Goal: Book appointment/travel/reservation

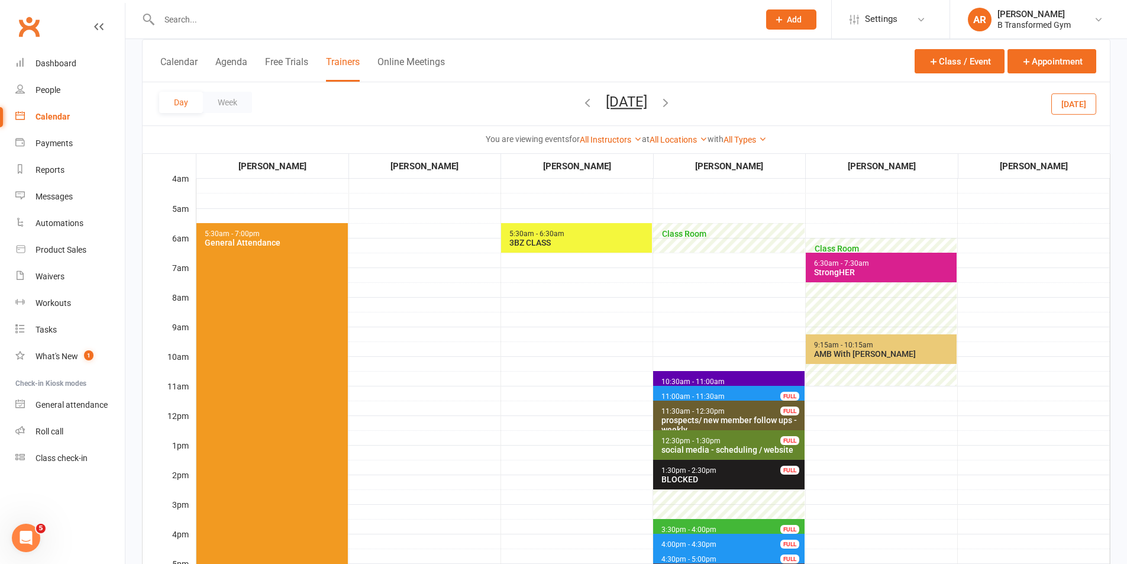
scroll to position [59, 0]
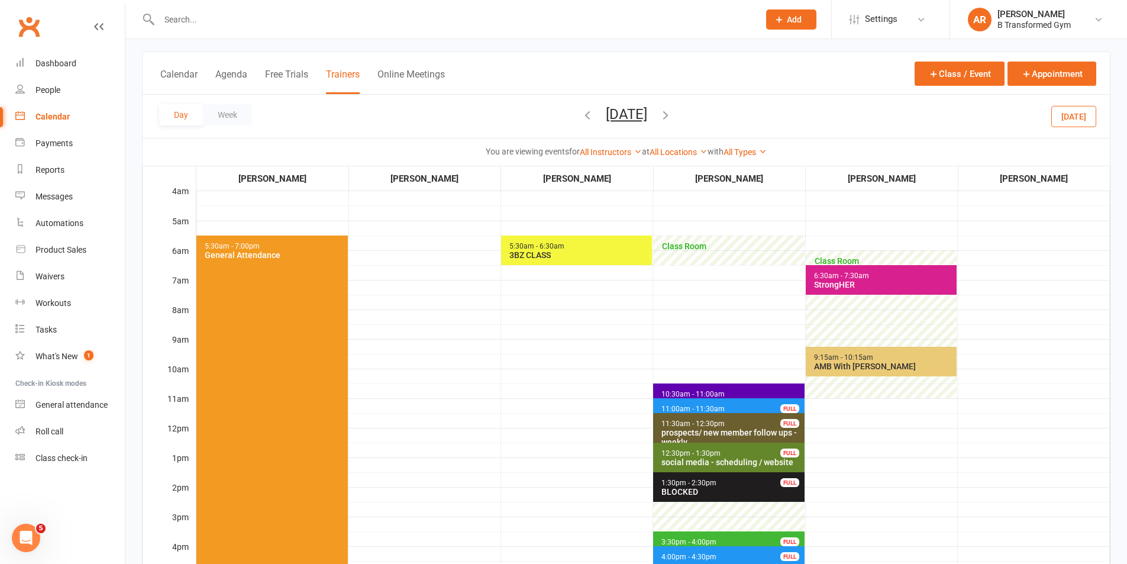
click at [1087, 113] on button "[DATE]" at bounding box center [1073, 115] width 45 height 21
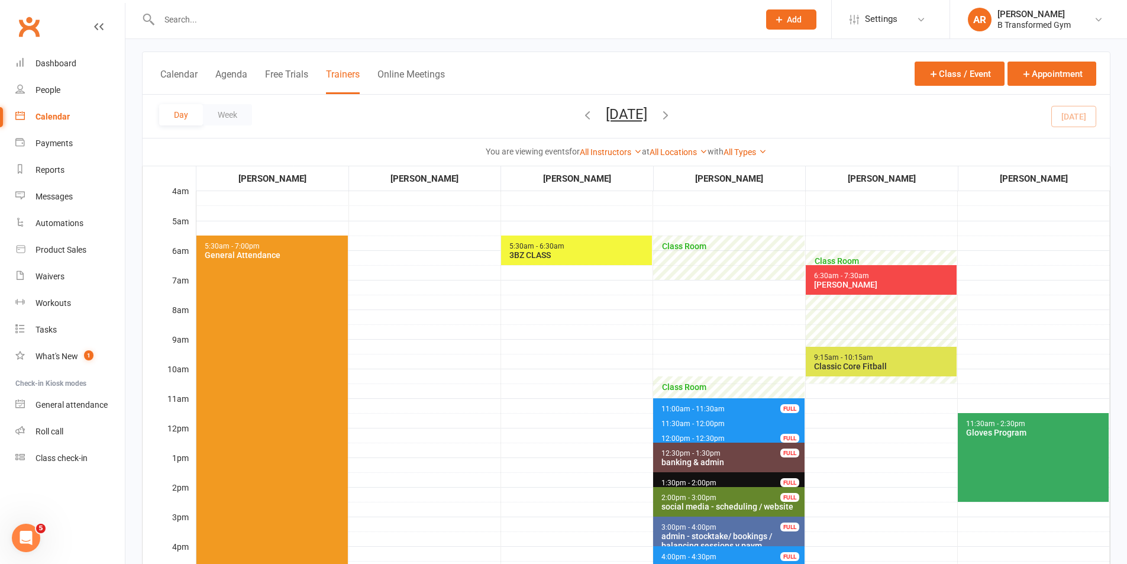
click at [672, 111] on icon "button" at bounding box center [665, 114] width 13 height 13
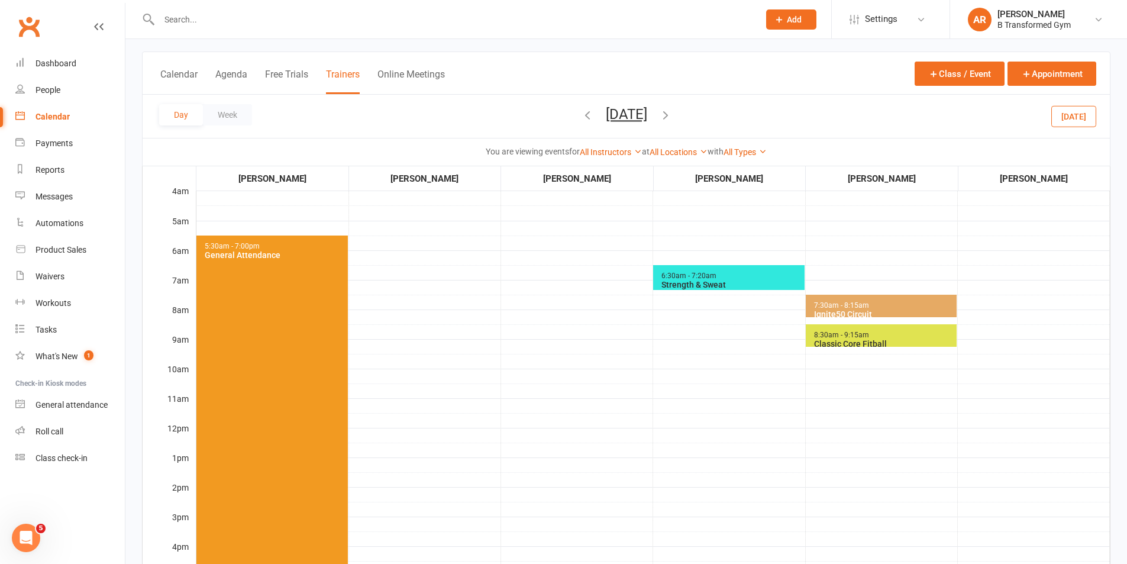
click at [672, 111] on icon "button" at bounding box center [665, 114] width 13 height 13
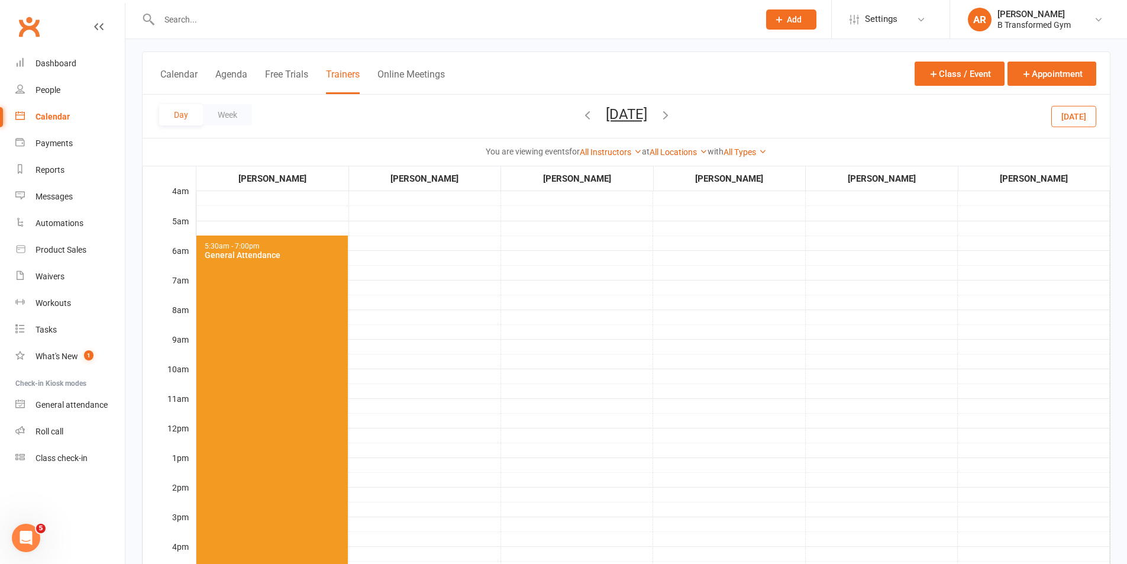
click at [672, 112] on icon "button" at bounding box center [665, 114] width 13 height 13
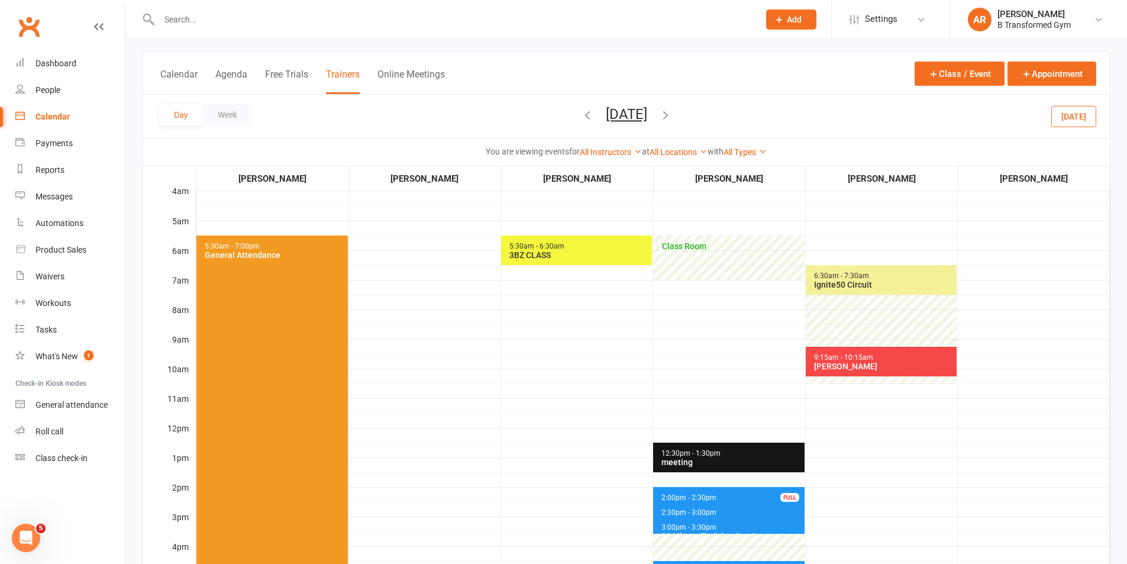
click at [672, 112] on icon "button" at bounding box center [665, 114] width 13 height 13
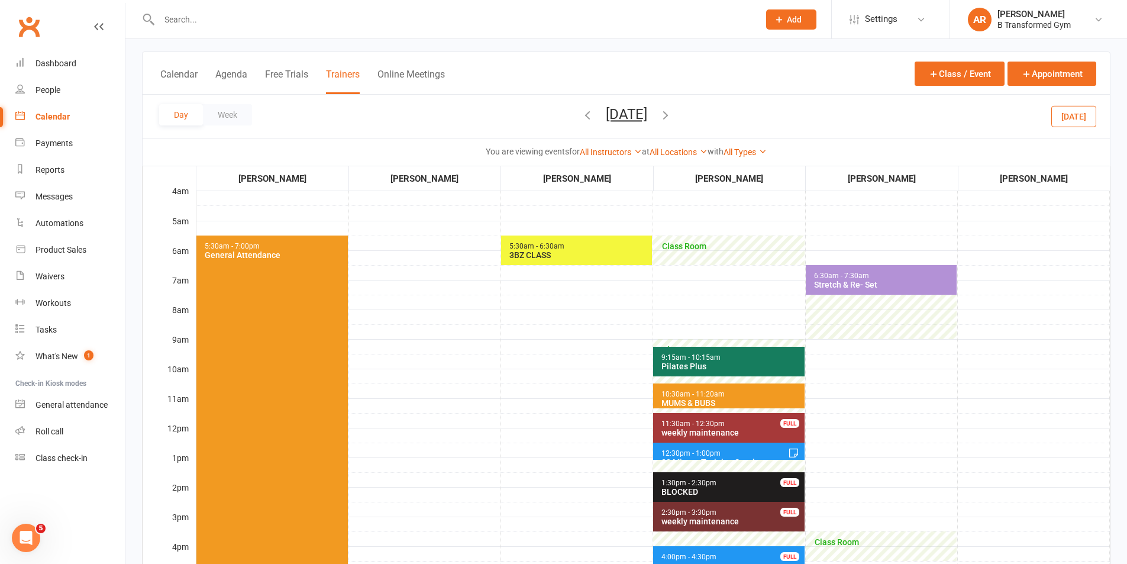
click at [672, 112] on icon "button" at bounding box center [665, 114] width 13 height 13
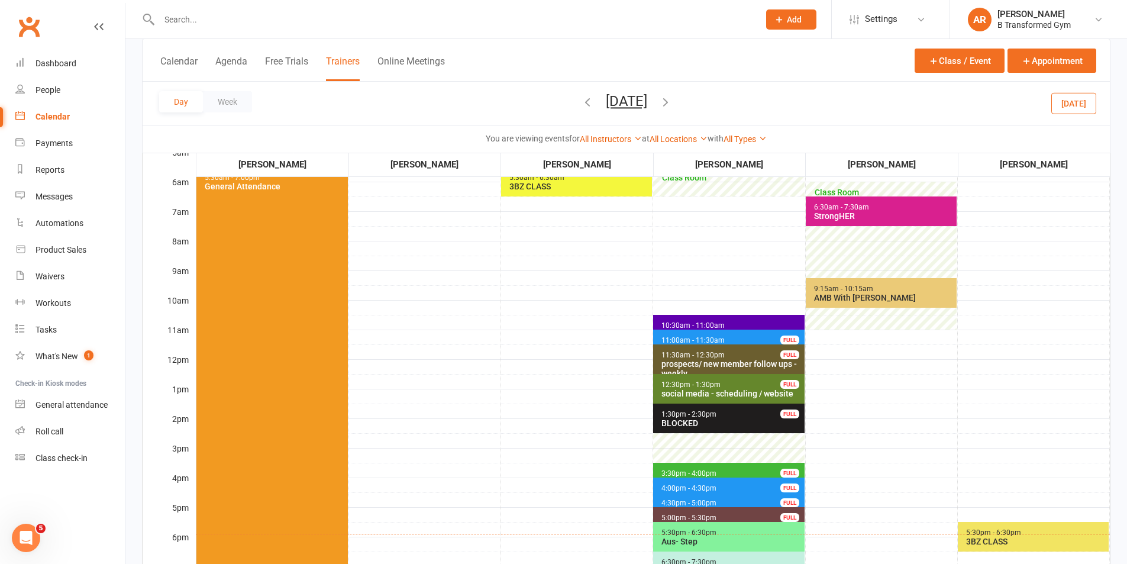
scroll to position [177, 0]
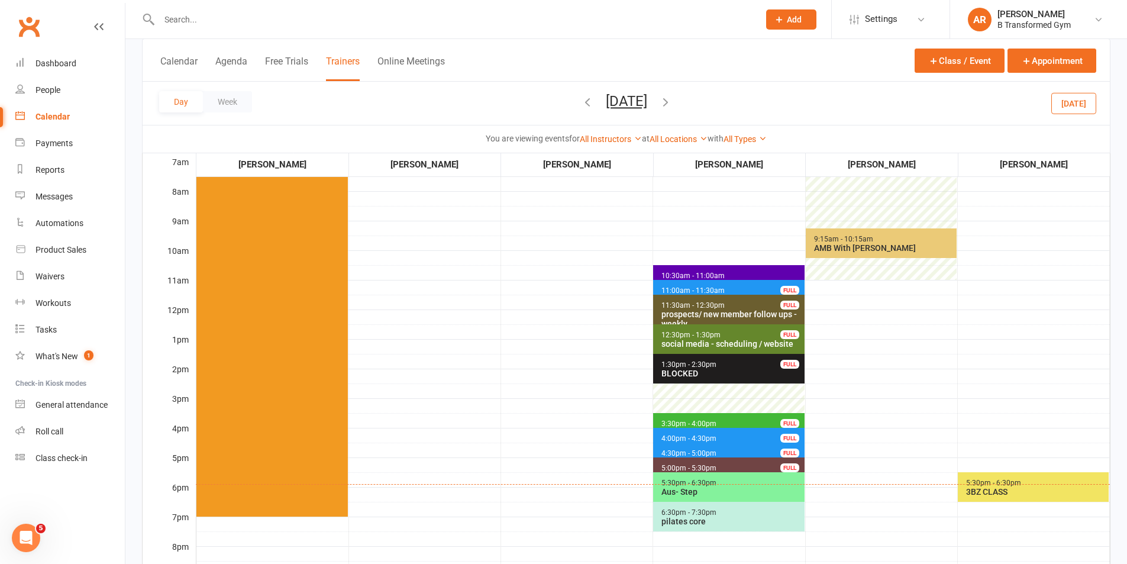
click at [753, 419] on span "3:30pm - 4:00pm Program Walk Through - [PERSON_NAME] FULL" at bounding box center [728, 421] width 151 height 17
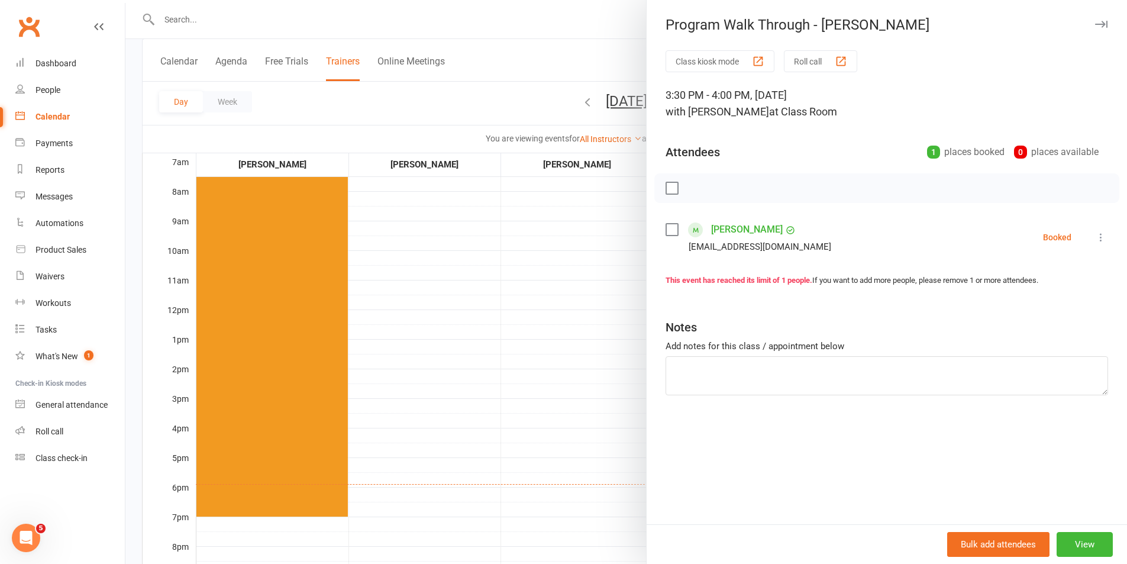
click at [592, 57] on div at bounding box center [626, 282] width 1002 height 564
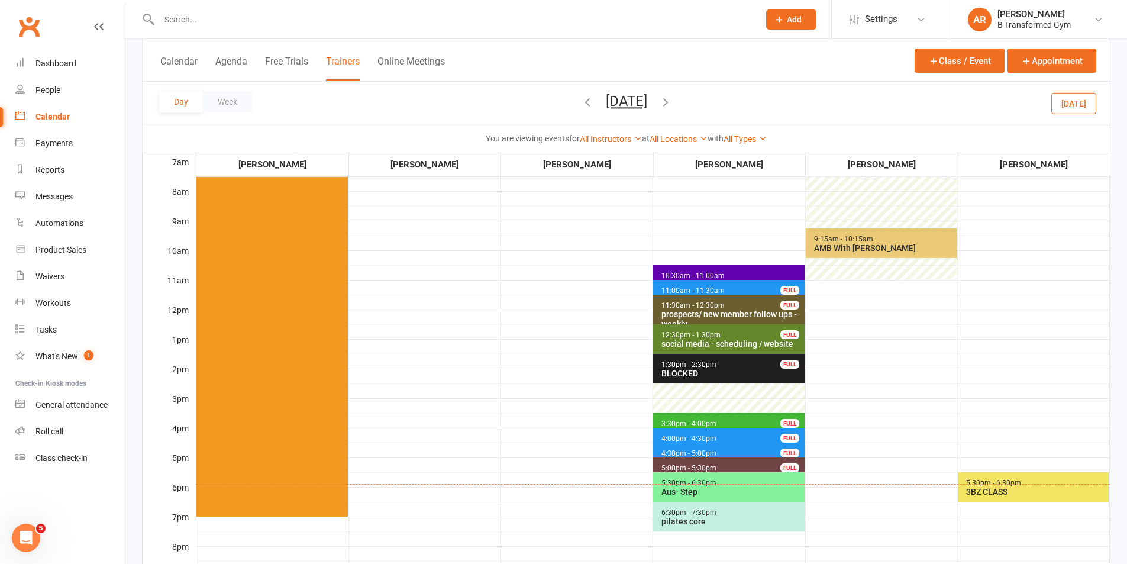
click at [1084, 102] on button "[DATE]" at bounding box center [1073, 102] width 45 height 21
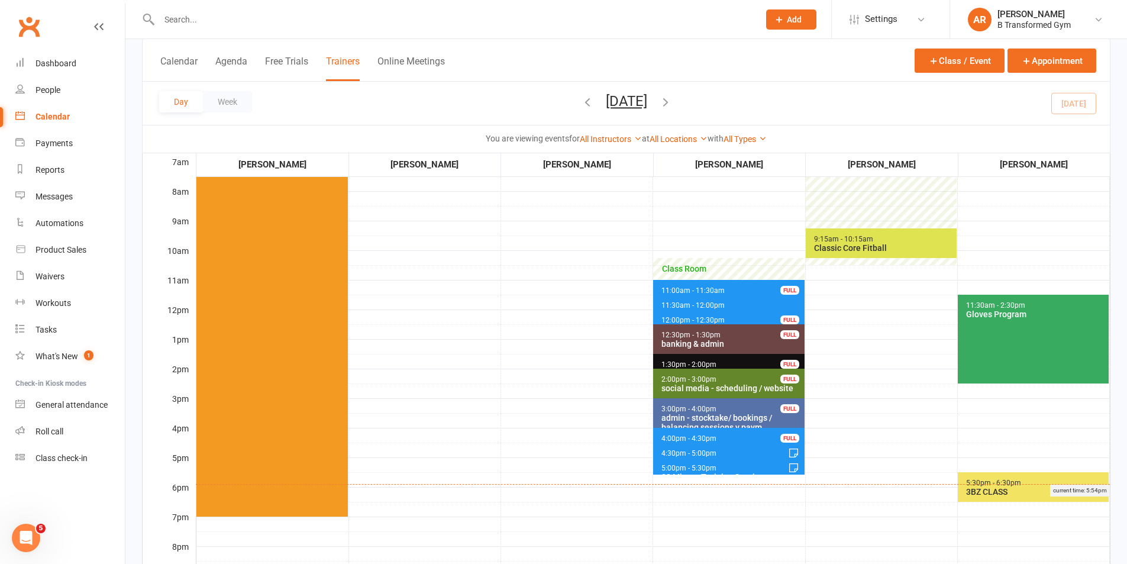
click at [1034, 491] on div "current time: 5:54pm" at bounding box center [653, 490] width 914 height 12
click at [1047, 494] on div "3BZ CLASS" at bounding box center [1036, 491] width 141 height 9
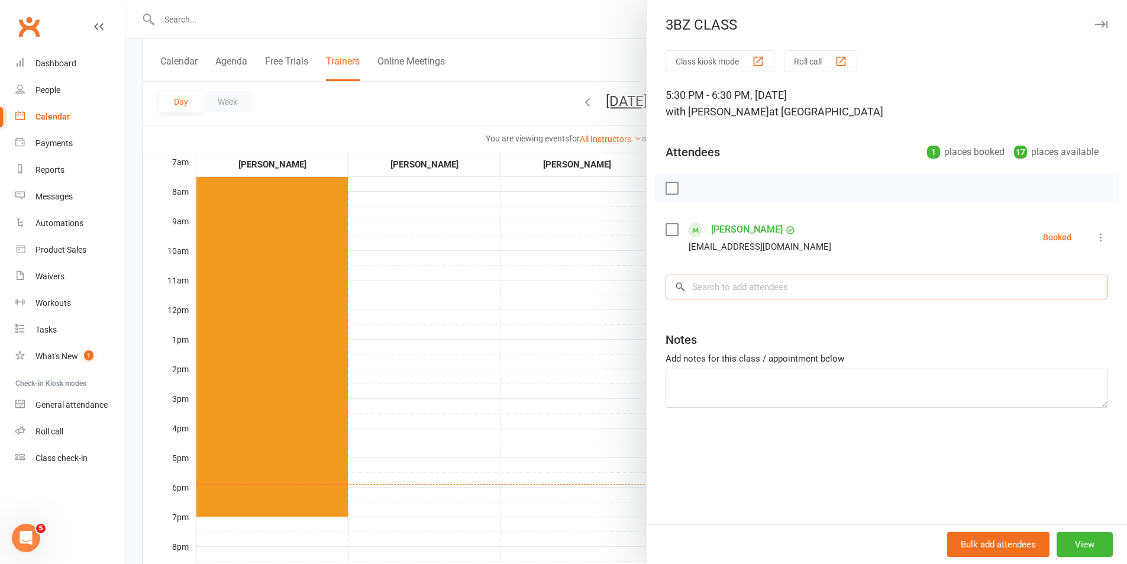
click at [756, 286] on input "search" at bounding box center [887, 287] width 443 height 25
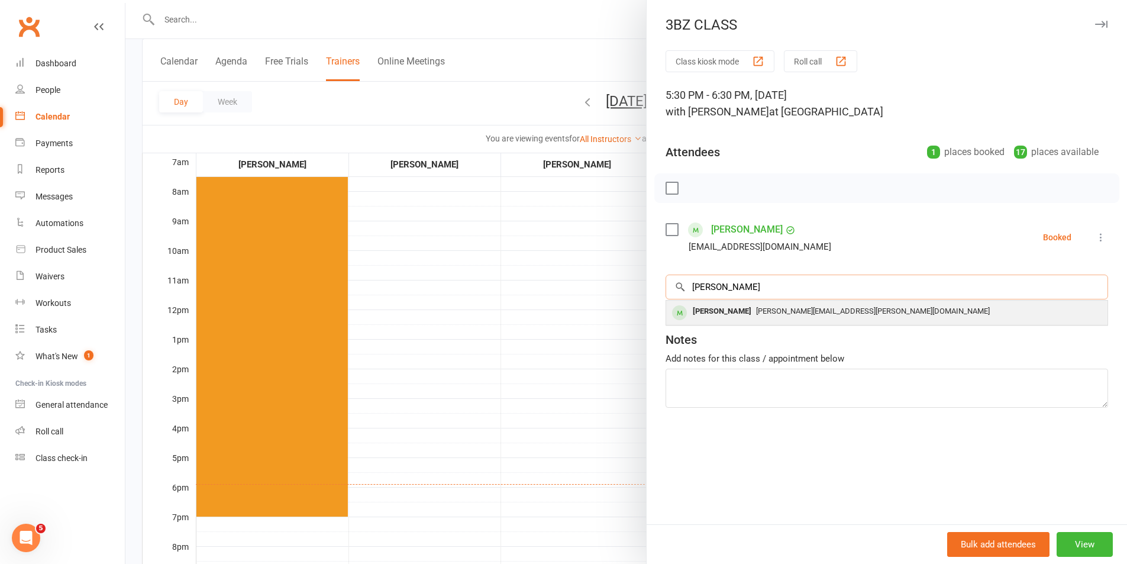
type input "[PERSON_NAME]"
click at [780, 309] on span "[PERSON_NAME][EMAIL_ADDRESS][PERSON_NAME][DOMAIN_NAME]" at bounding box center [873, 310] width 234 height 9
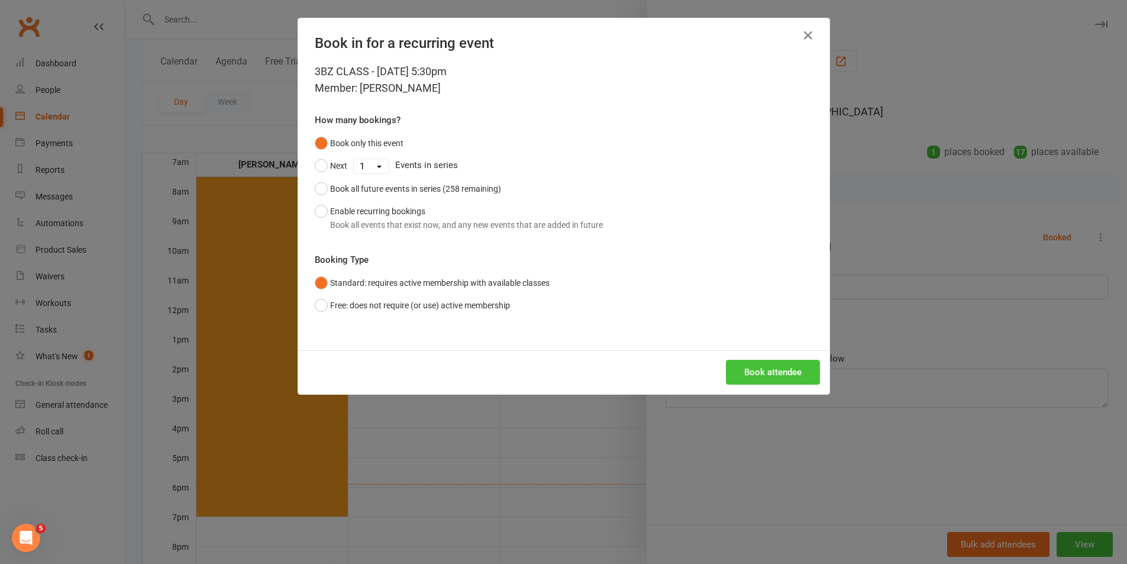
click at [758, 367] on button "Book attendee" at bounding box center [773, 372] width 94 height 25
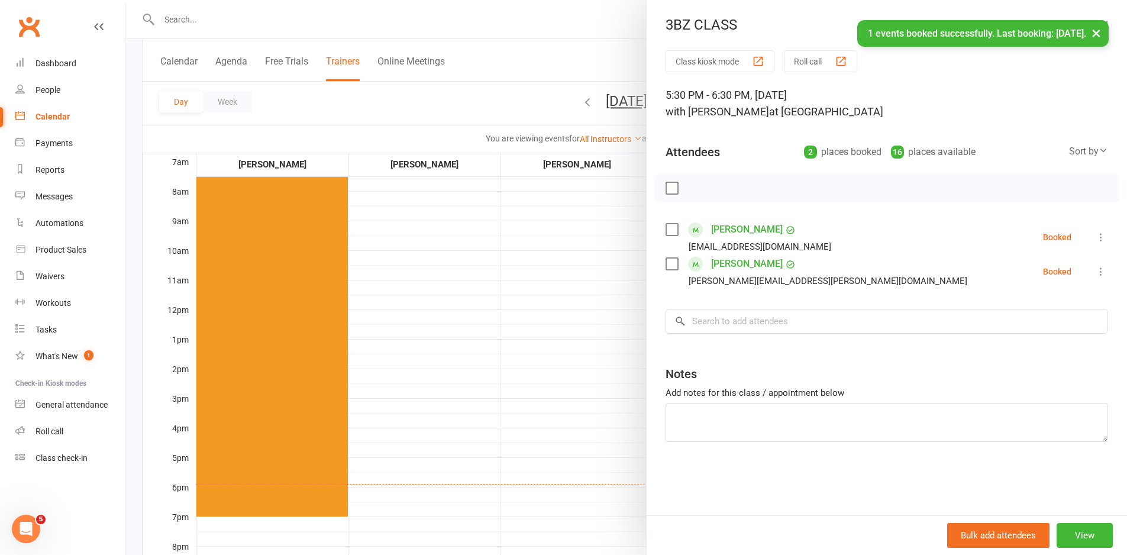
click at [666, 187] on label at bounding box center [672, 188] width 12 height 12
click at [692, 188] on icon "button" at bounding box center [698, 188] width 13 height 13
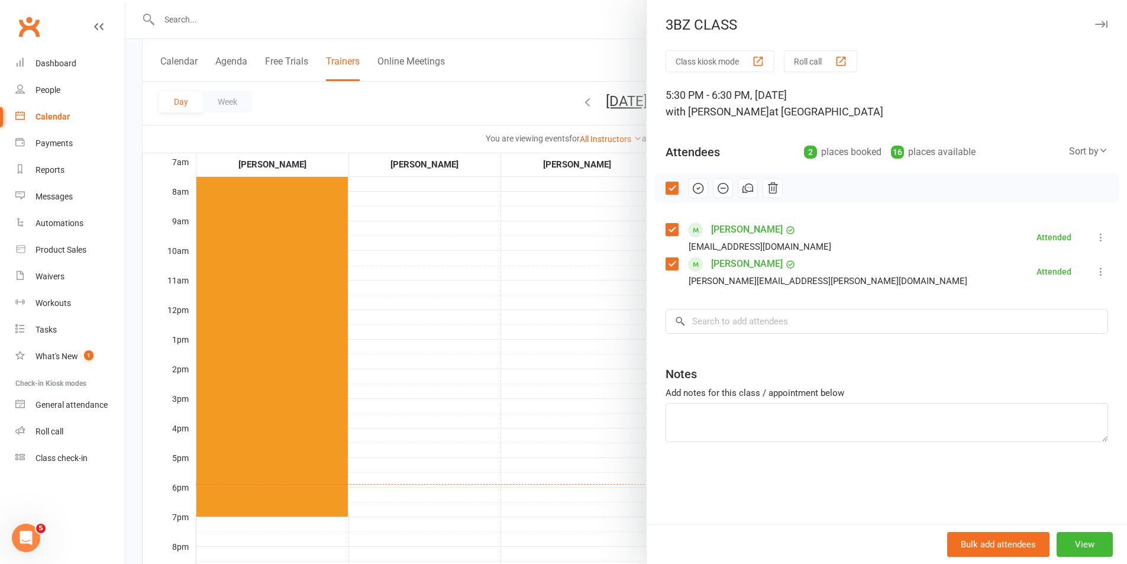
click at [476, 11] on div at bounding box center [626, 282] width 1002 height 564
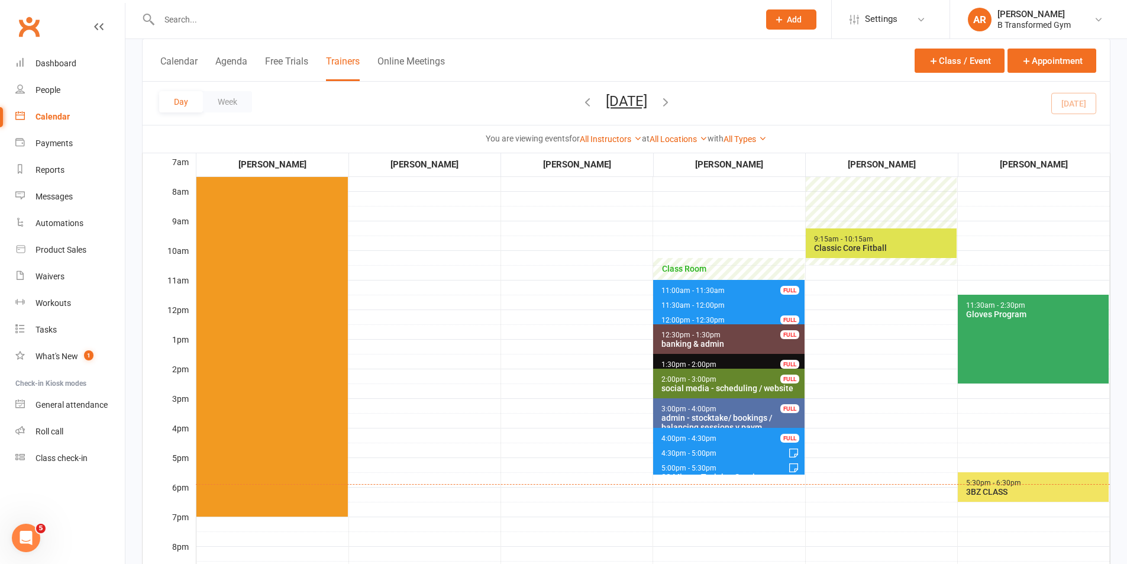
click at [1053, 490] on div "3BZ CLASS" at bounding box center [1036, 491] width 141 height 9
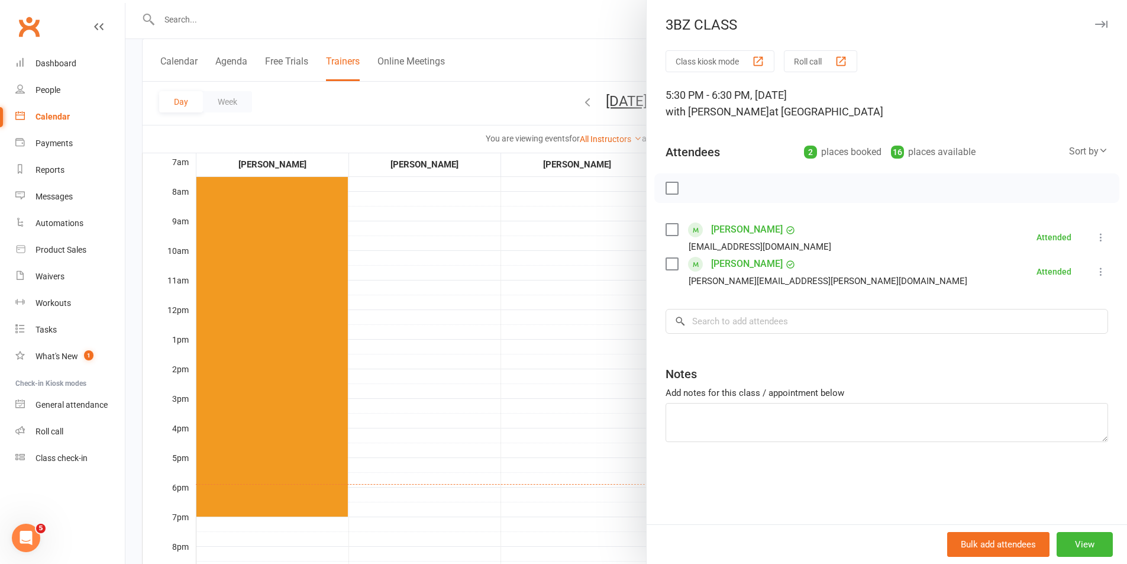
click at [528, 22] on div at bounding box center [626, 282] width 1002 height 564
